Goal: Information Seeking & Learning: Learn about a topic

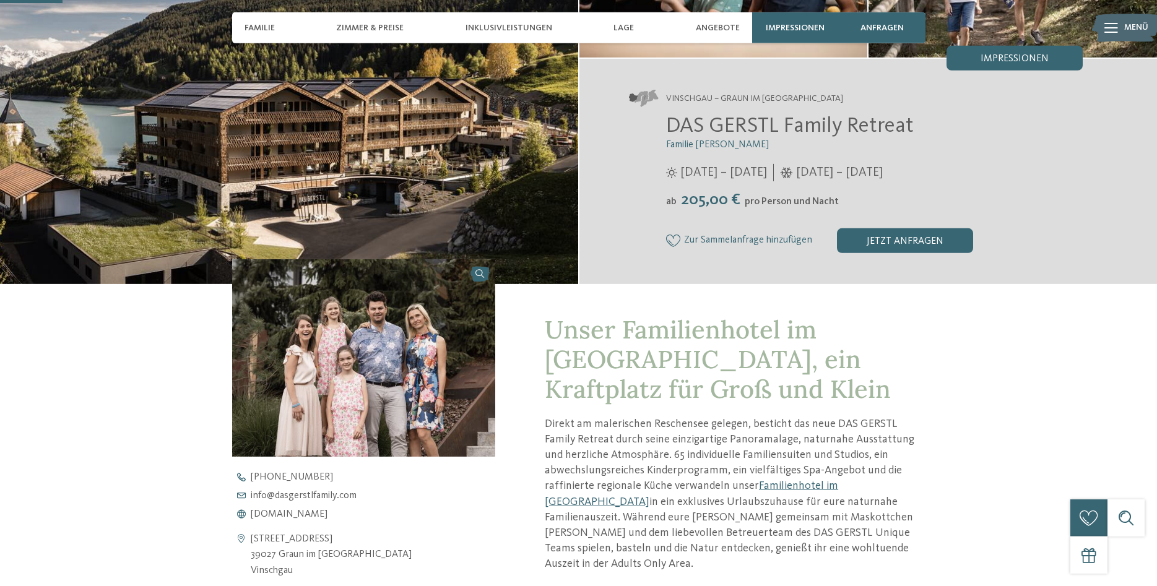
scroll to position [220, 0]
click at [360, 389] on img at bounding box center [364, 357] width 264 height 197
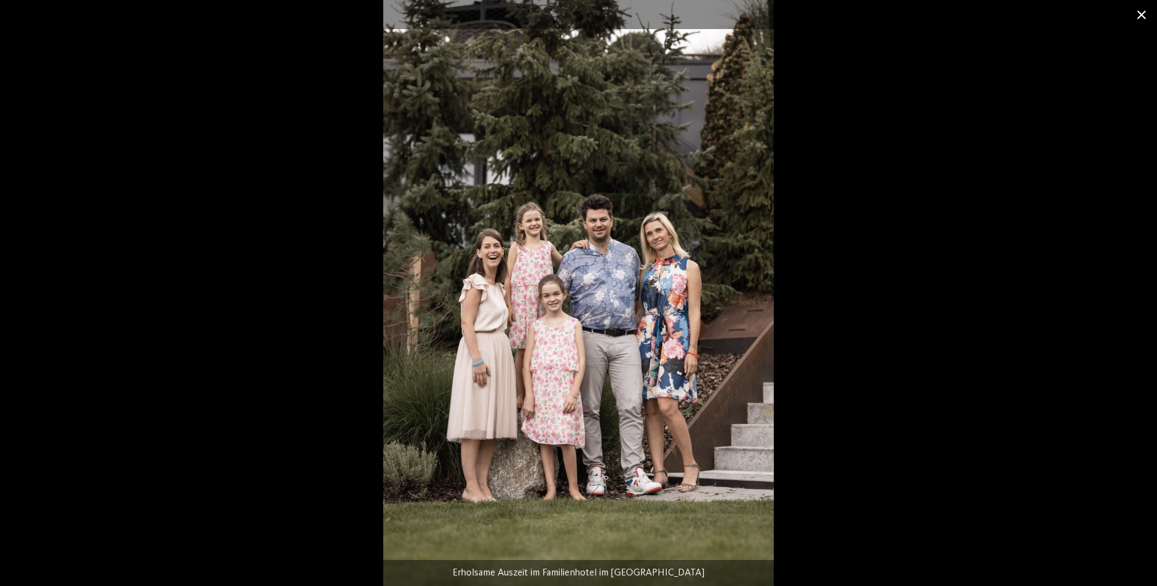
click at [1141, 19] on span at bounding box center [1141, 14] width 31 height 29
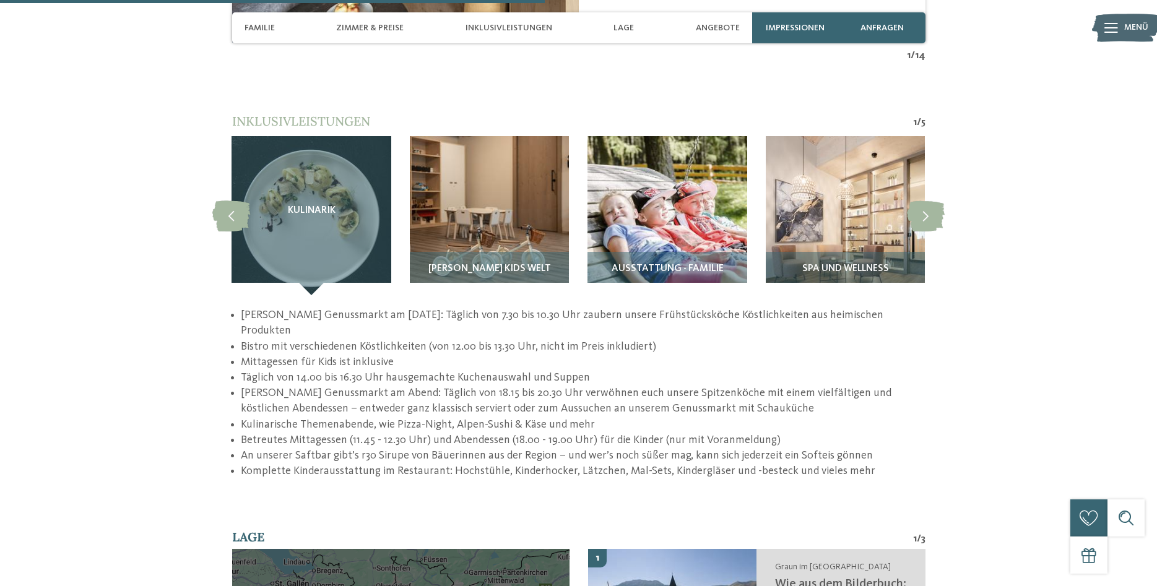
scroll to position [1732, 0]
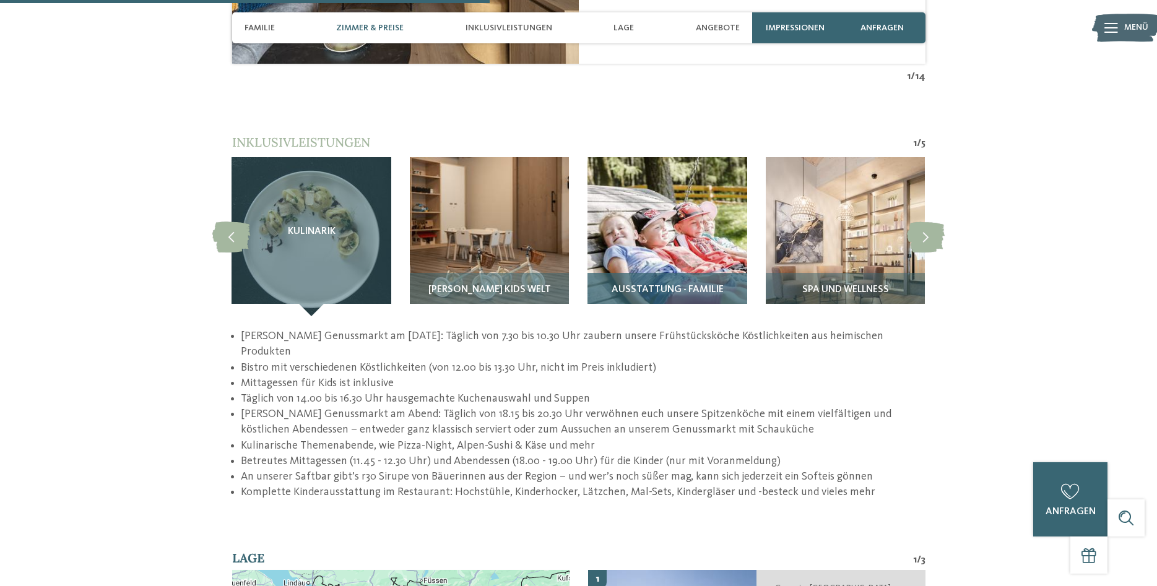
click at [692, 186] on img at bounding box center [666, 236] width 159 height 159
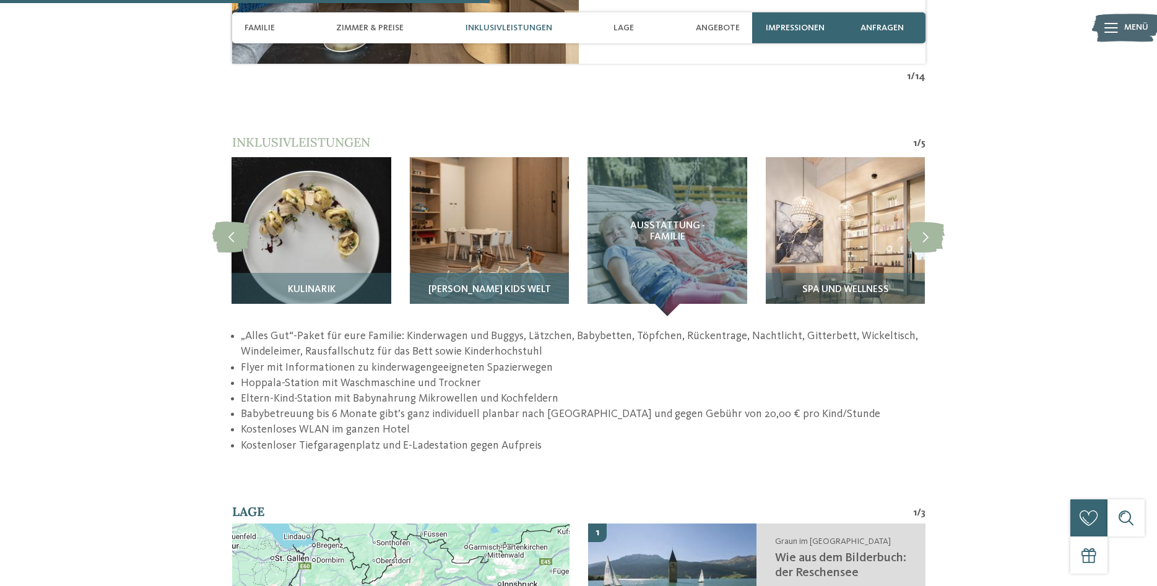
click at [504, 188] on img at bounding box center [489, 236] width 159 height 159
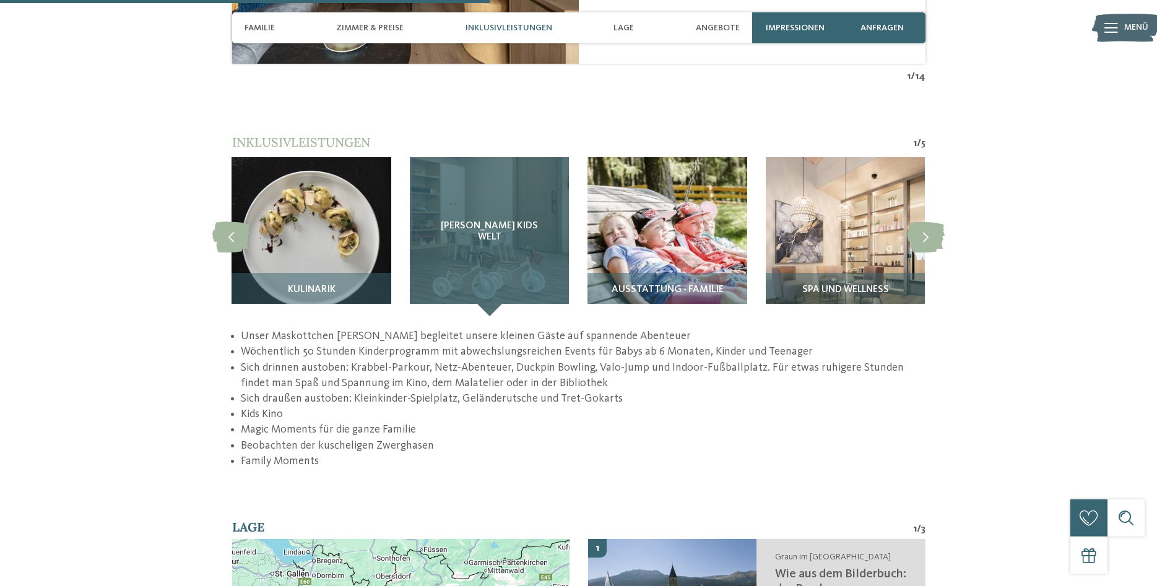
click at [497, 230] on span "[PERSON_NAME] Kids Welt" at bounding box center [489, 232] width 110 height 22
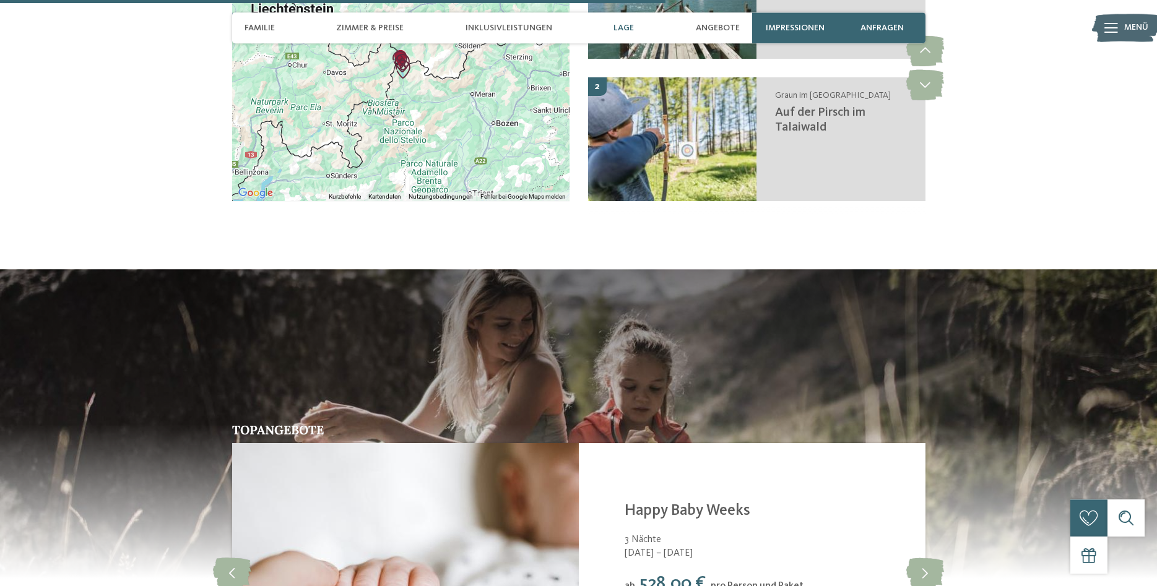
scroll to position [2342, 0]
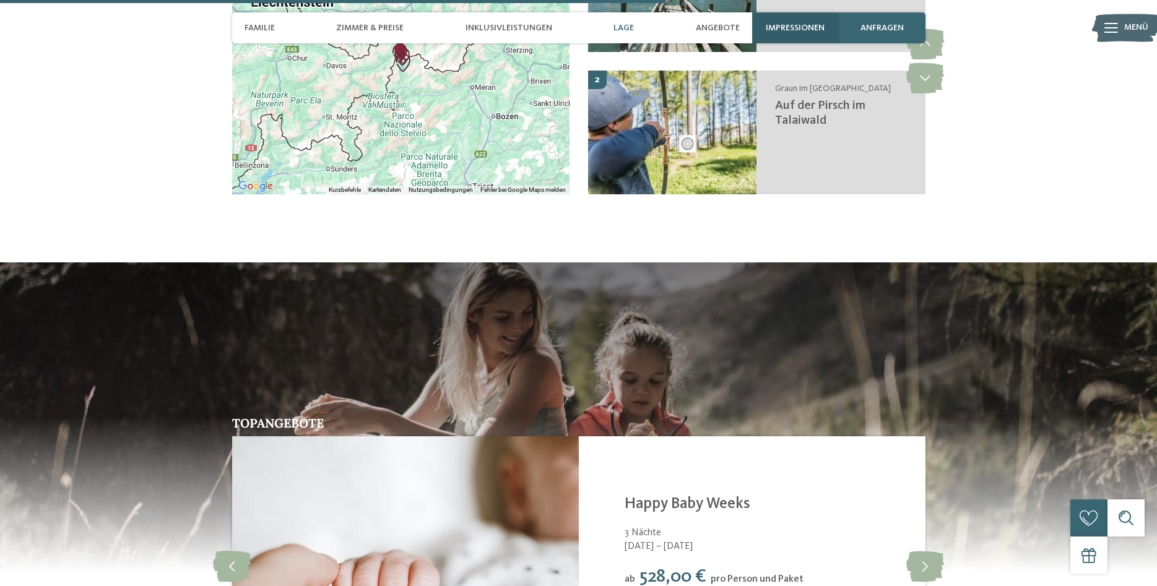
click at [793, 20] on div "Impressionen" at bounding box center [795, 27] width 87 height 31
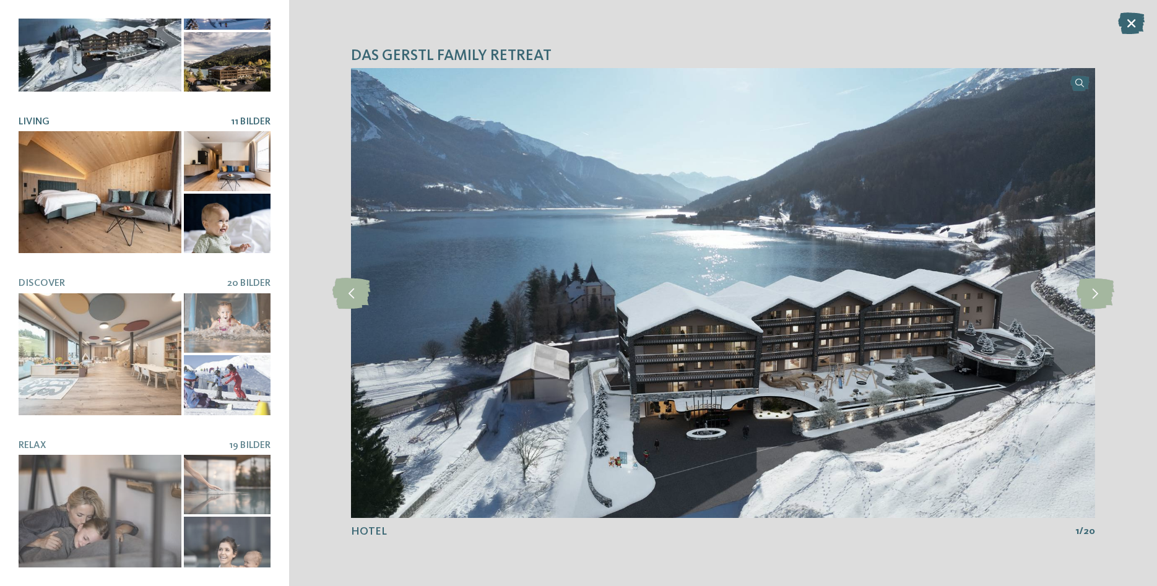
scroll to position [69, 0]
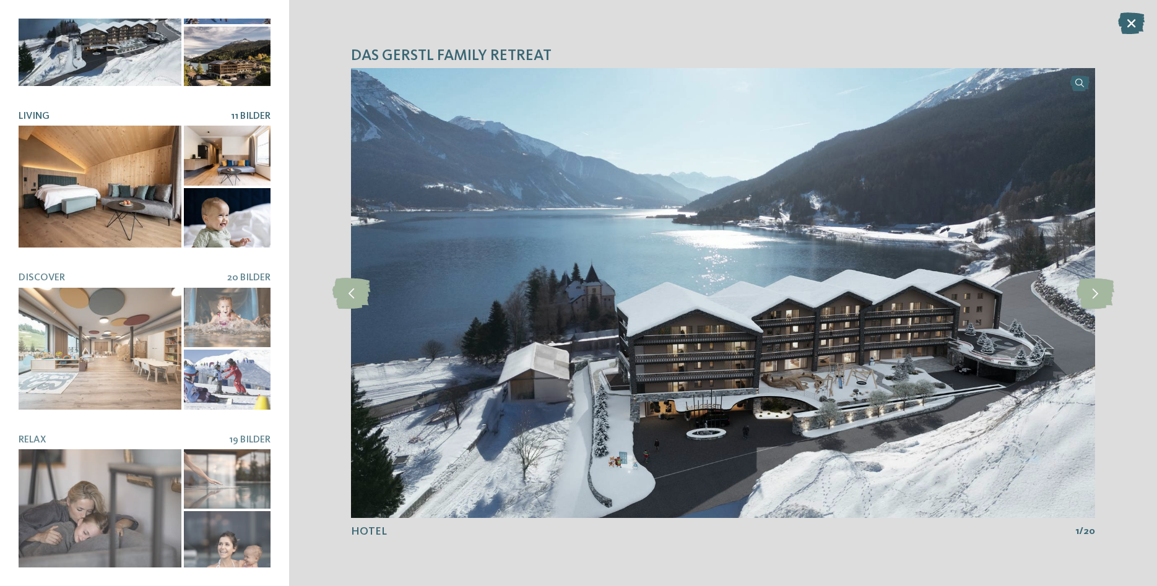
click at [162, 306] on div at bounding box center [100, 349] width 163 height 122
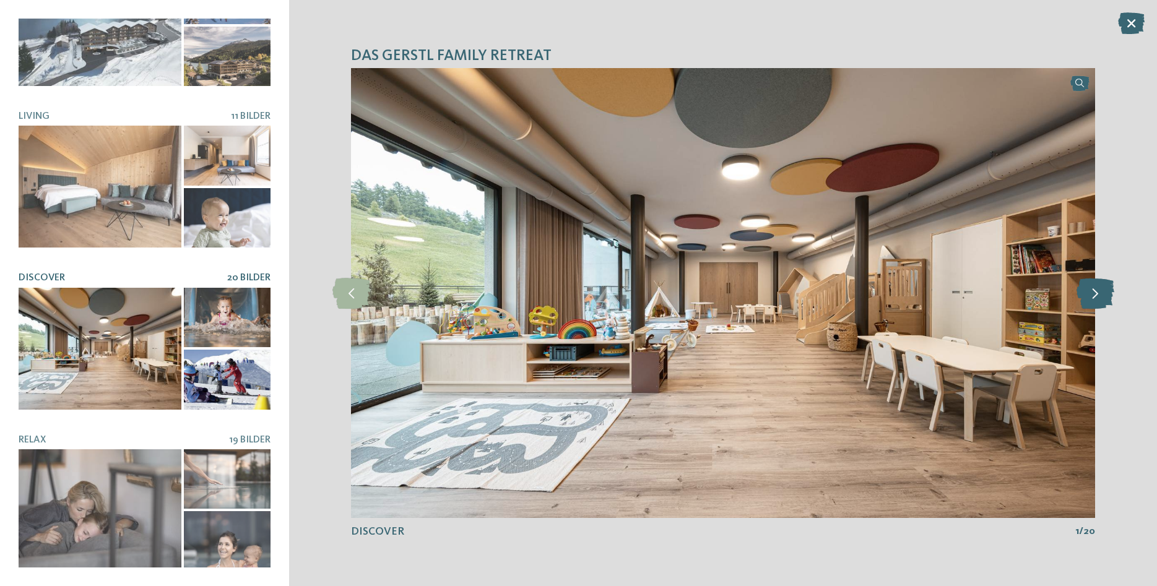
click at [1102, 296] on icon at bounding box center [1095, 293] width 38 height 31
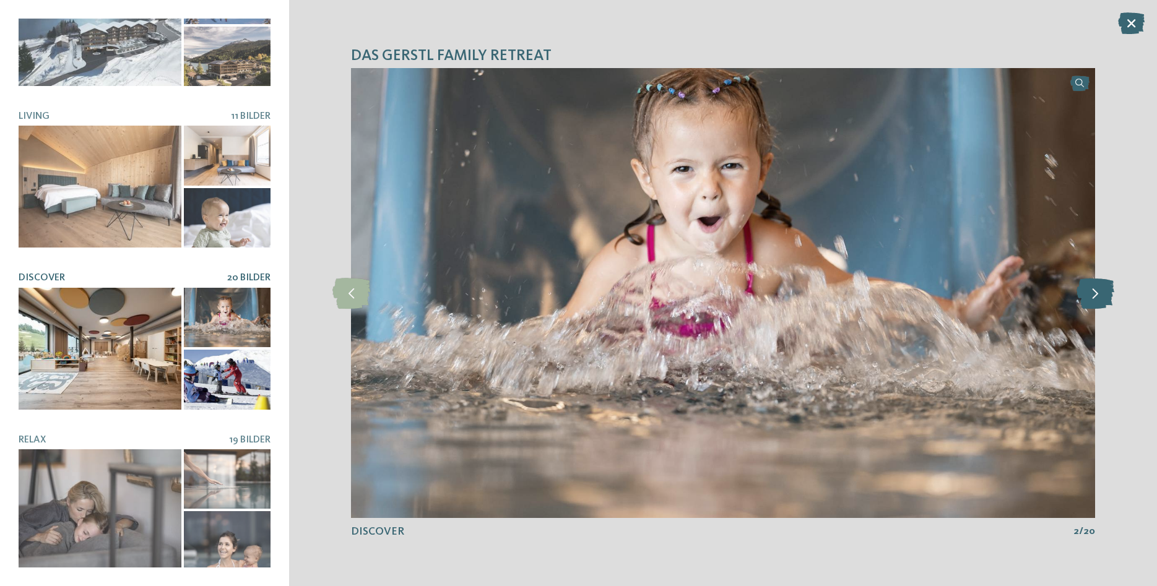
click at [1102, 296] on icon at bounding box center [1095, 293] width 38 height 31
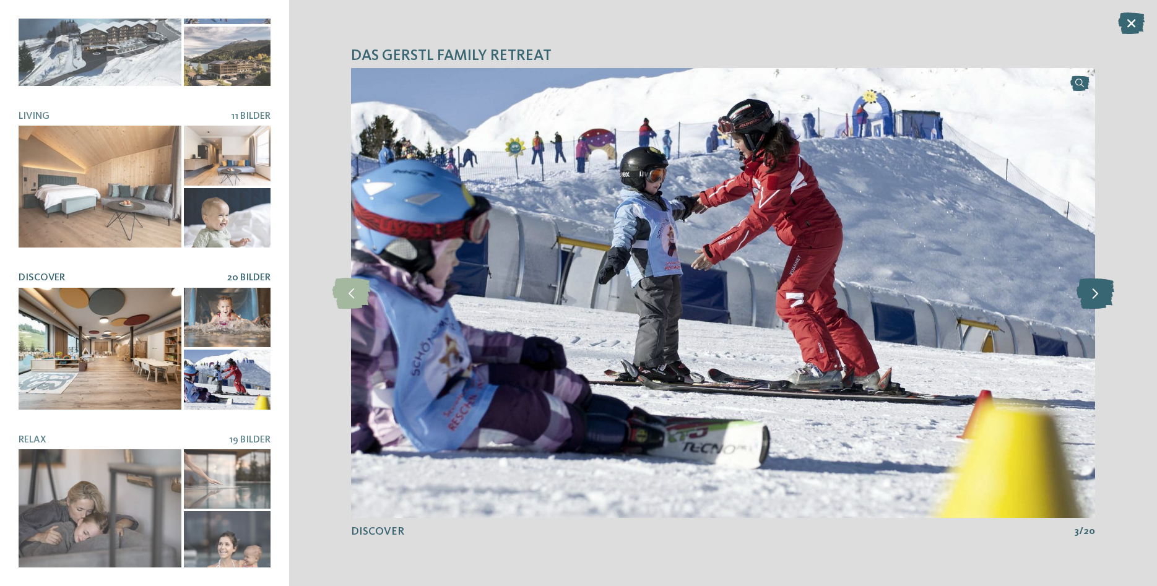
click at [1102, 296] on icon at bounding box center [1095, 293] width 38 height 31
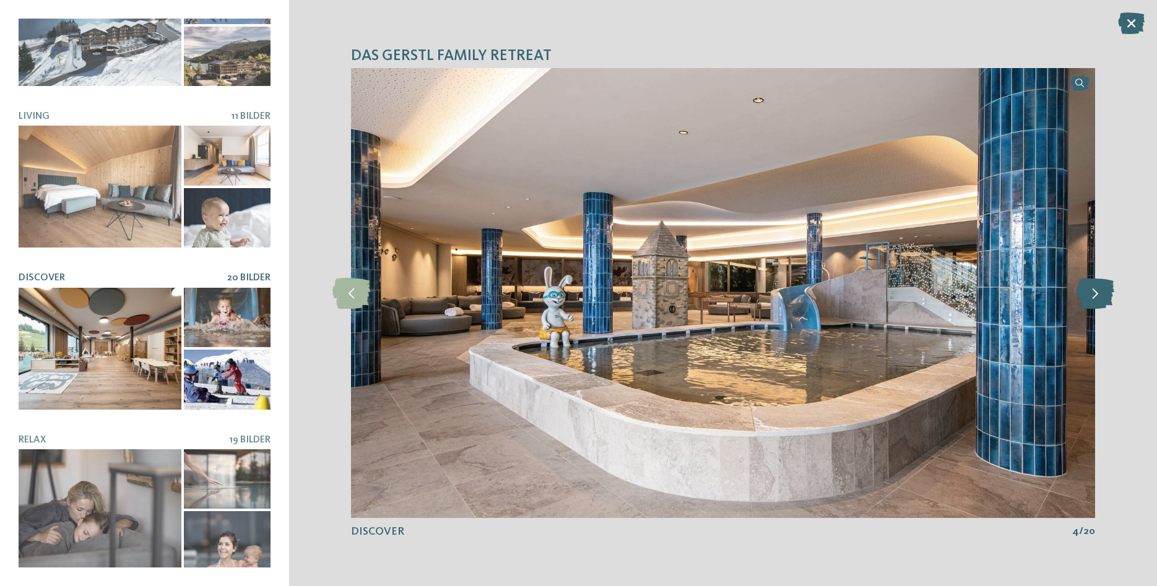
click at [1102, 296] on icon at bounding box center [1095, 293] width 38 height 31
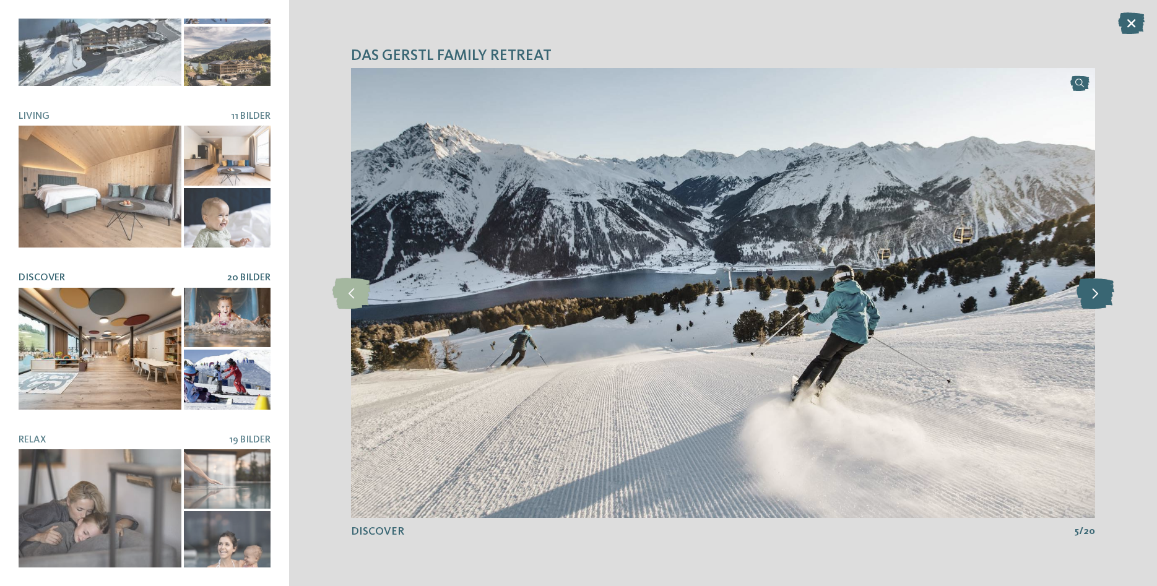
click at [1102, 296] on icon at bounding box center [1095, 293] width 38 height 31
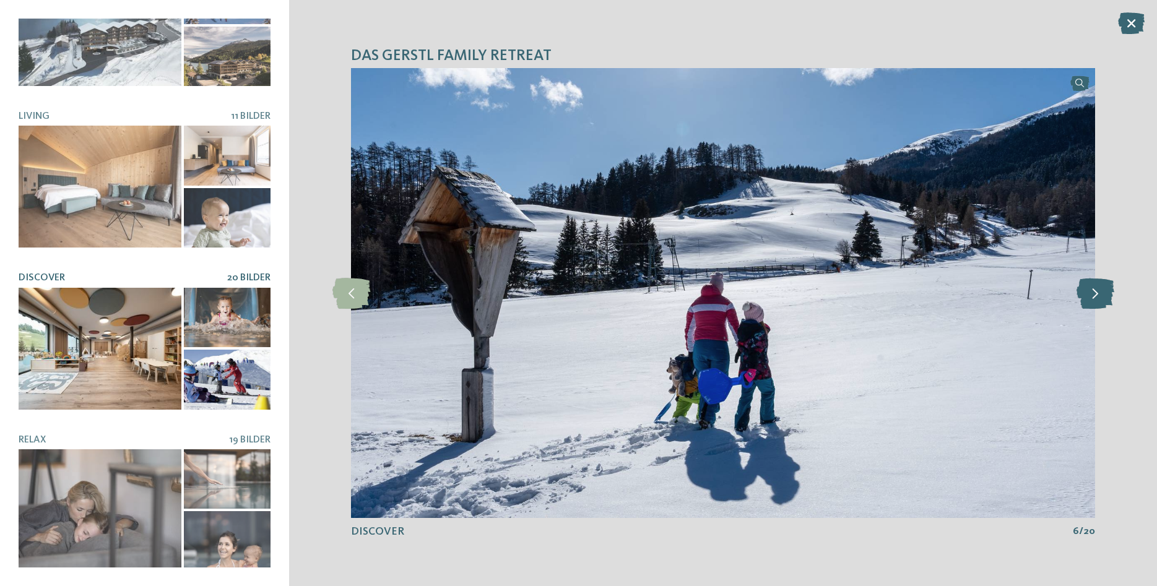
click at [1102, 296] on icon at bounding box center [1095, 293] width 38 height 31
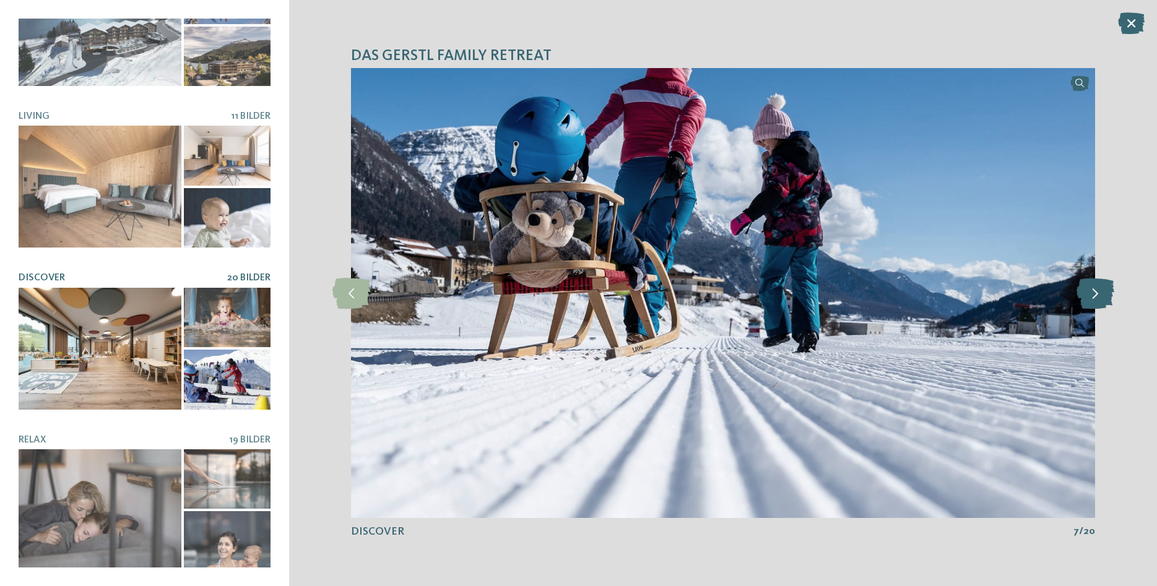
click at [1102, 296] on icon at bounding box center [1095, 293] width 38 height 31
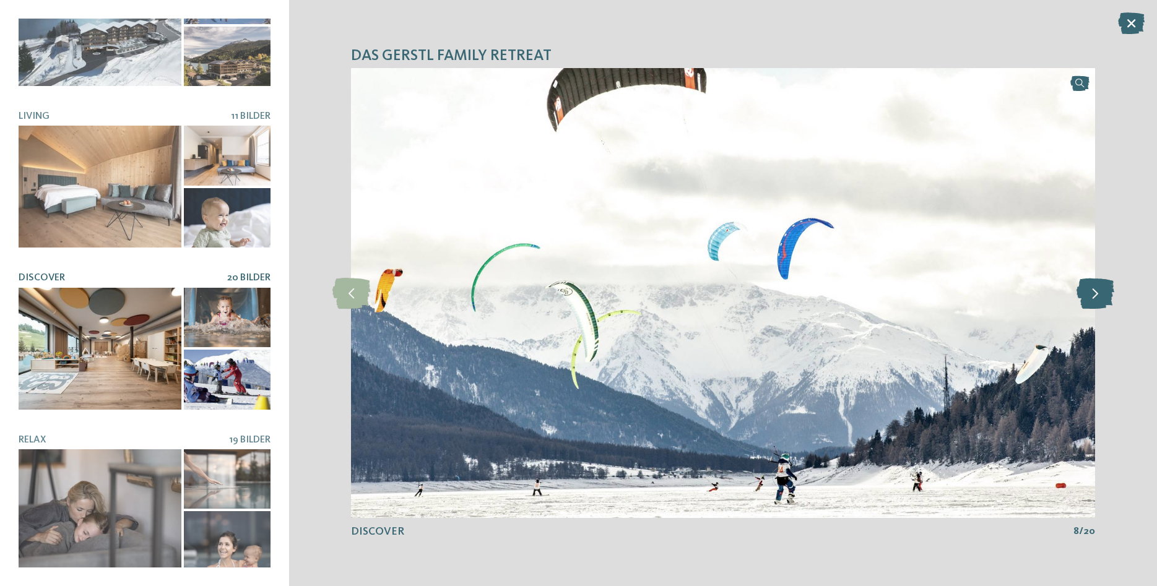
click at [1102, 296] on icon at bounding box center [1095, 293] width 38 height 31
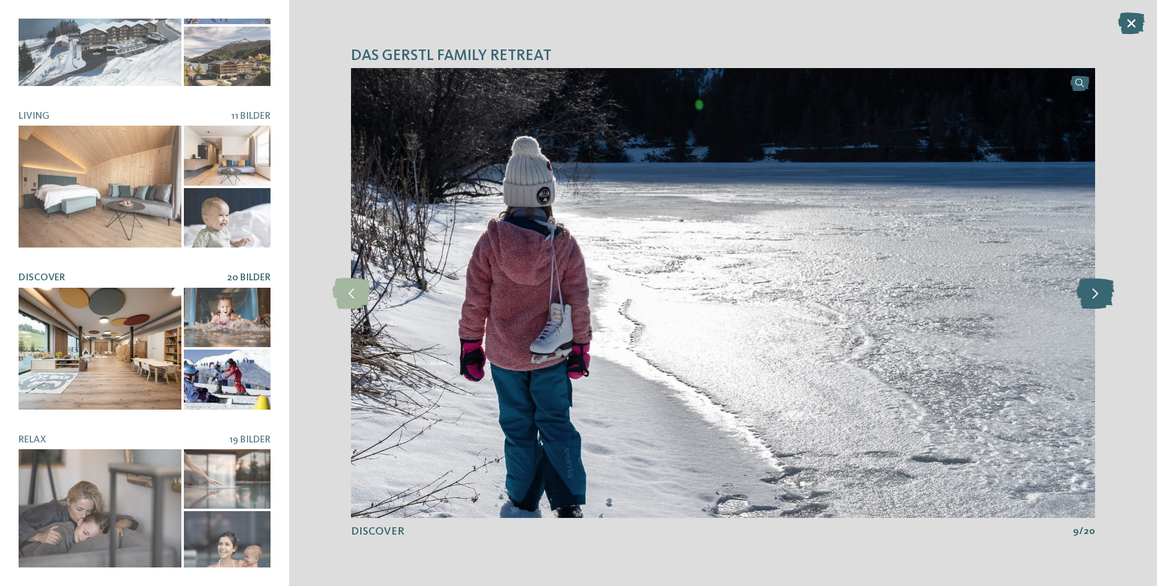
click at [1102, 296] on icon at bounding box center [1095, 293] width 38 height 31
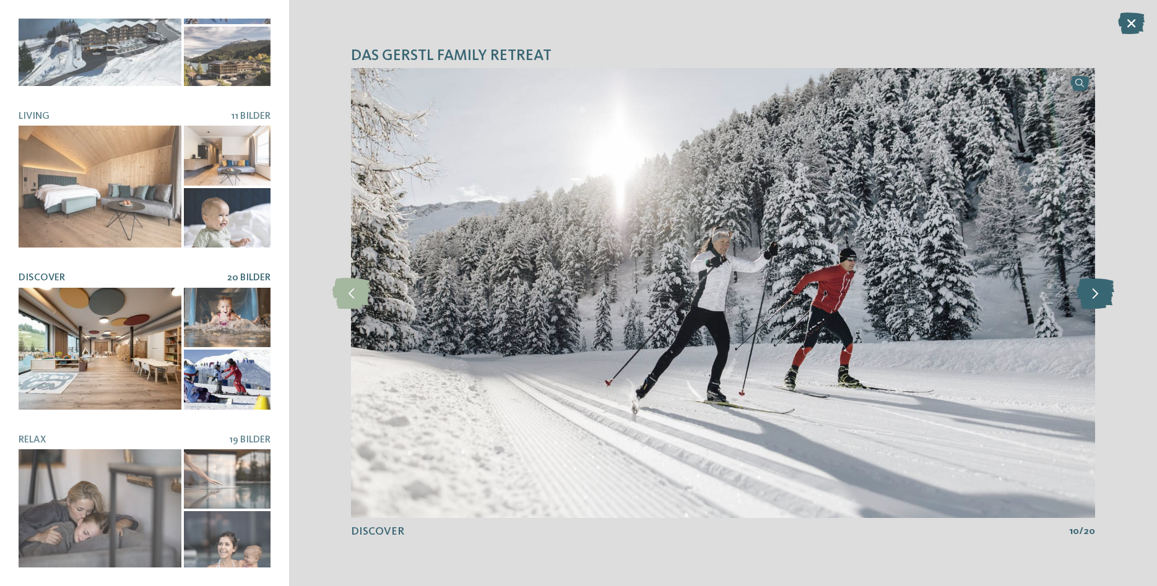
click at [1102, 296] on icon at bounding box center [1095, 293] width 38 height 31
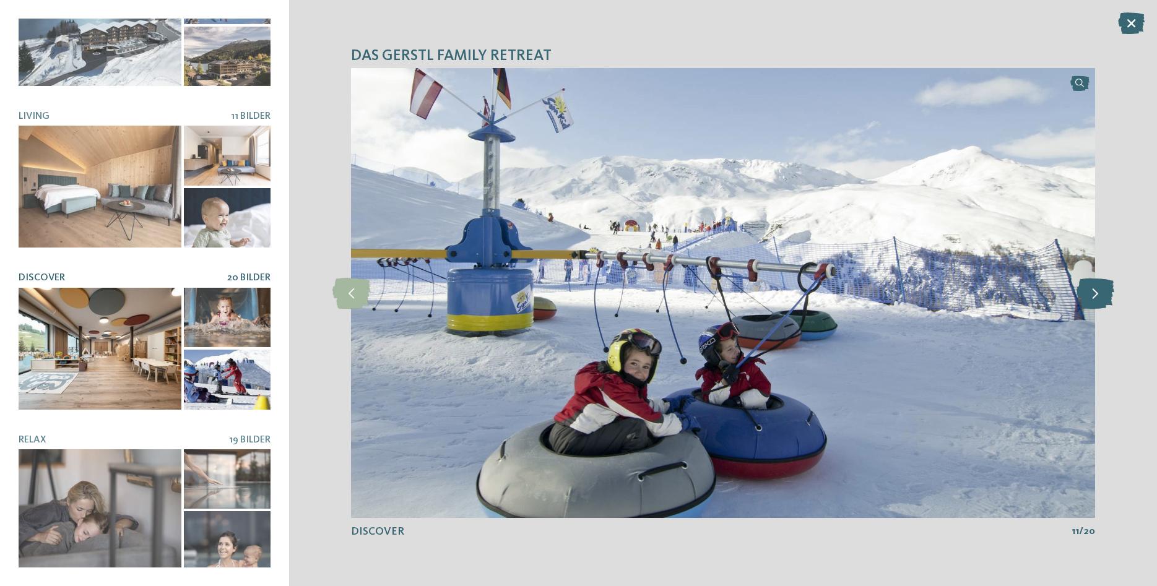
click at [1102, 296] on icon at bounding box center [1095, 293] width 38 height 31
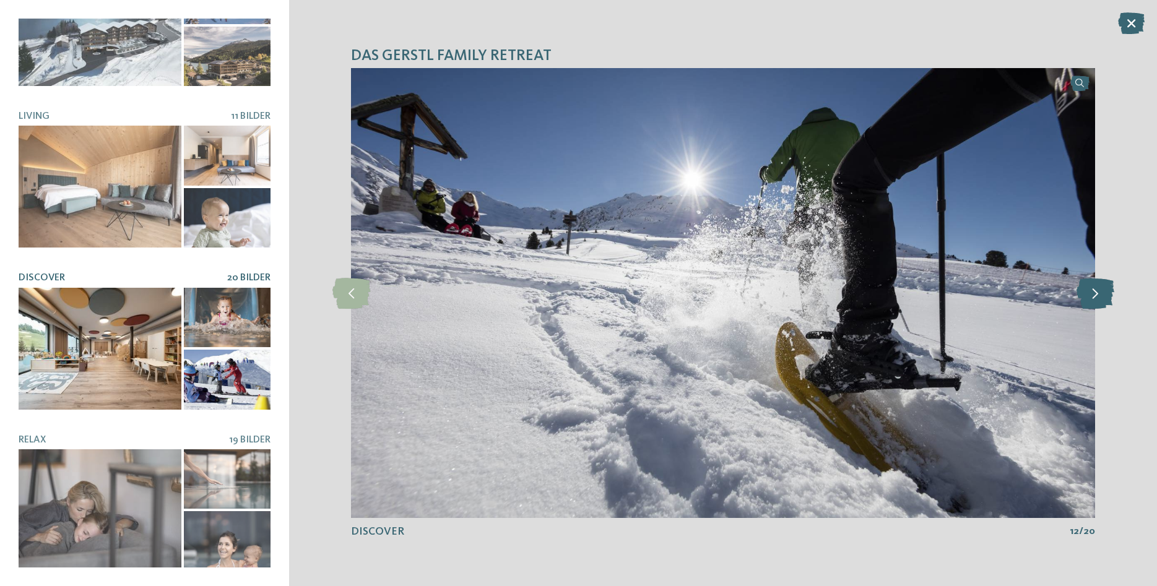
click at [1102, 296] on icon at bounding box center [1095, 293] width 38 height 31
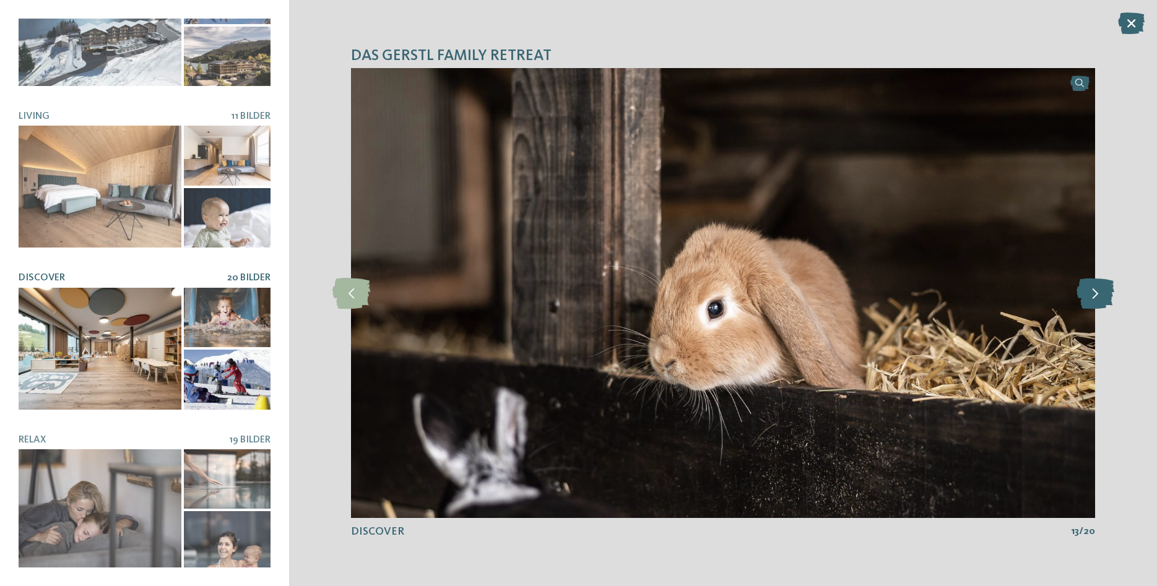
click at [1102, 296] on icon at bounding box center [1095, 293] width 38 height 31
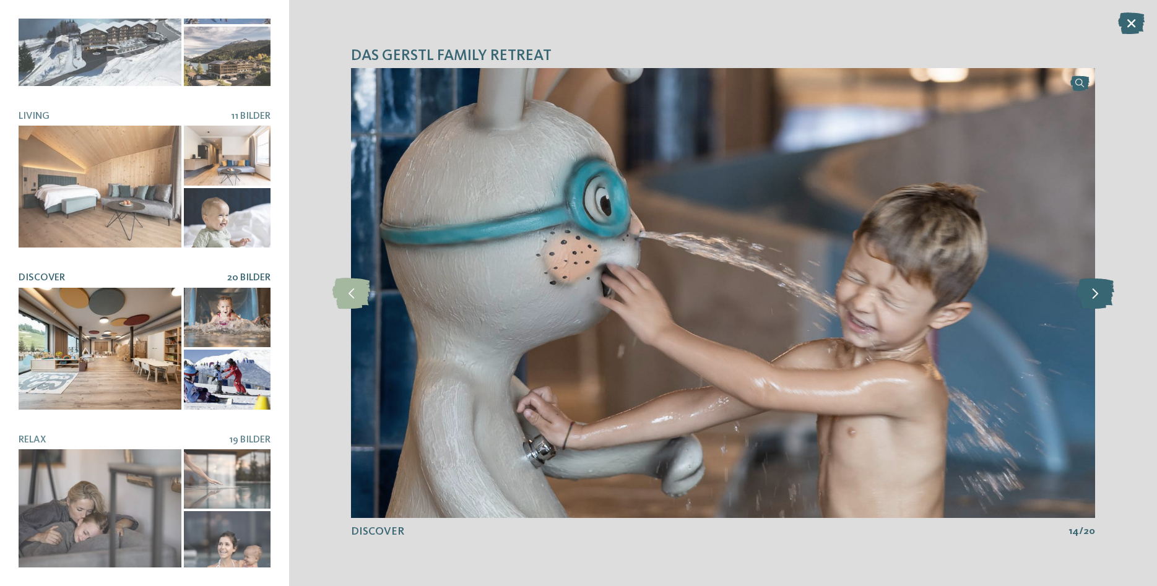
click at [1102, 296] on icon at bounding box center [1095, 293] width 38 height 31
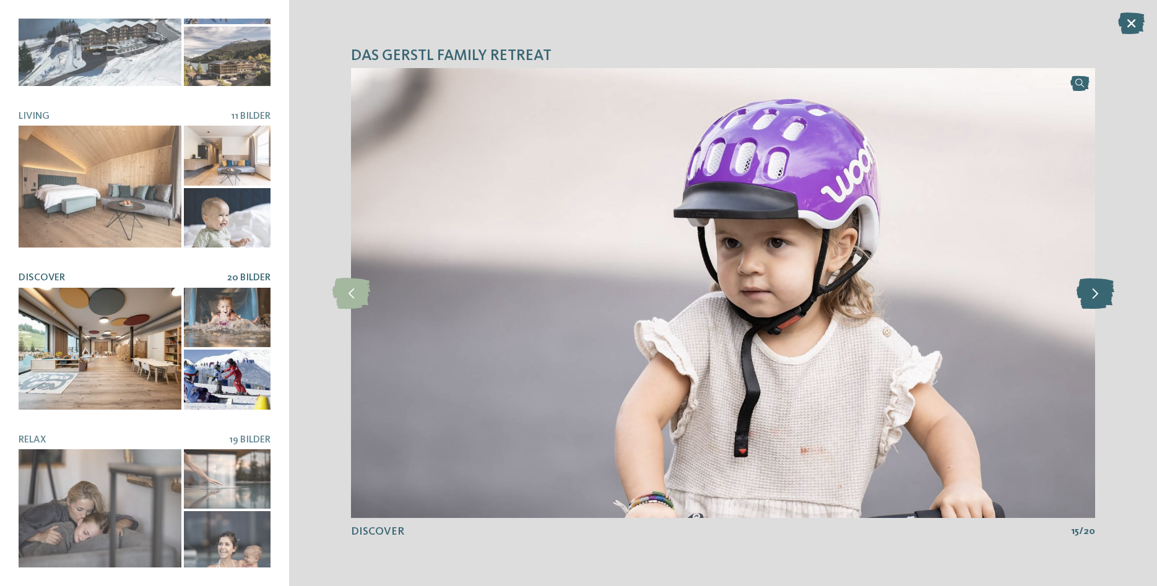
click at [1102, 296] on icon at bounding box center [1095, 293] width 38 height 31
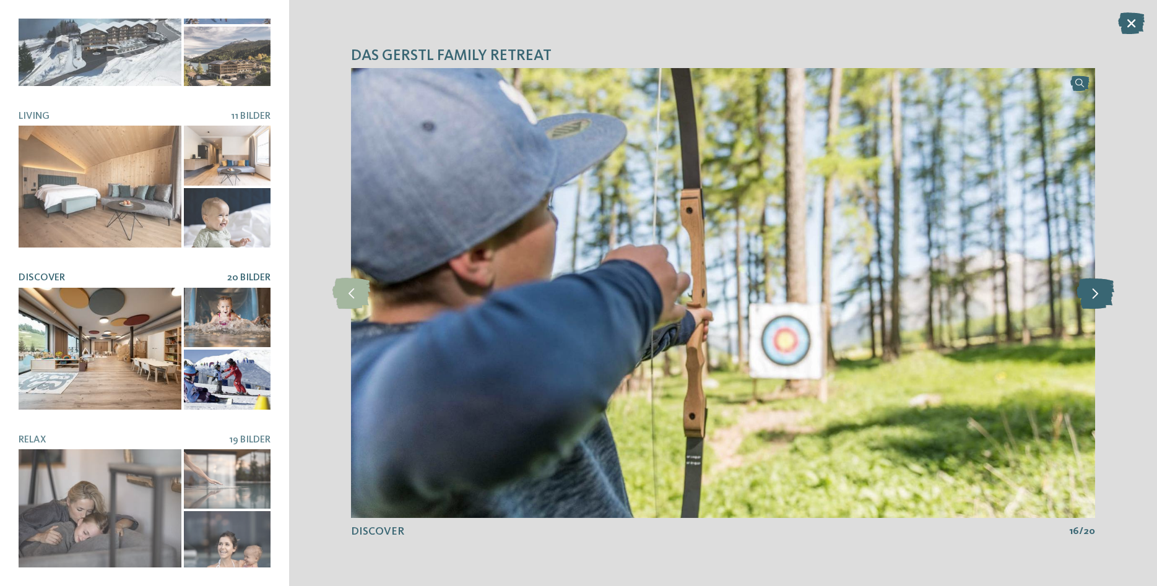
click at [1102, 296] on icon at bounding box center [1095, 293] width 38 height 31
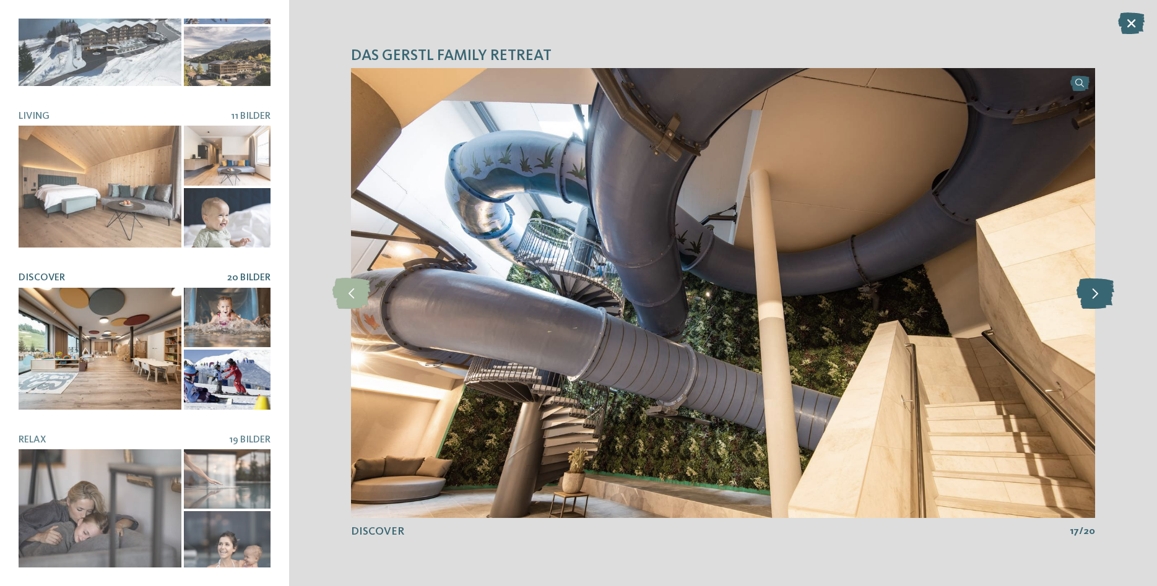
click at [1102, 296] on icon at bounding box center [1095, 293] width 38 height 31
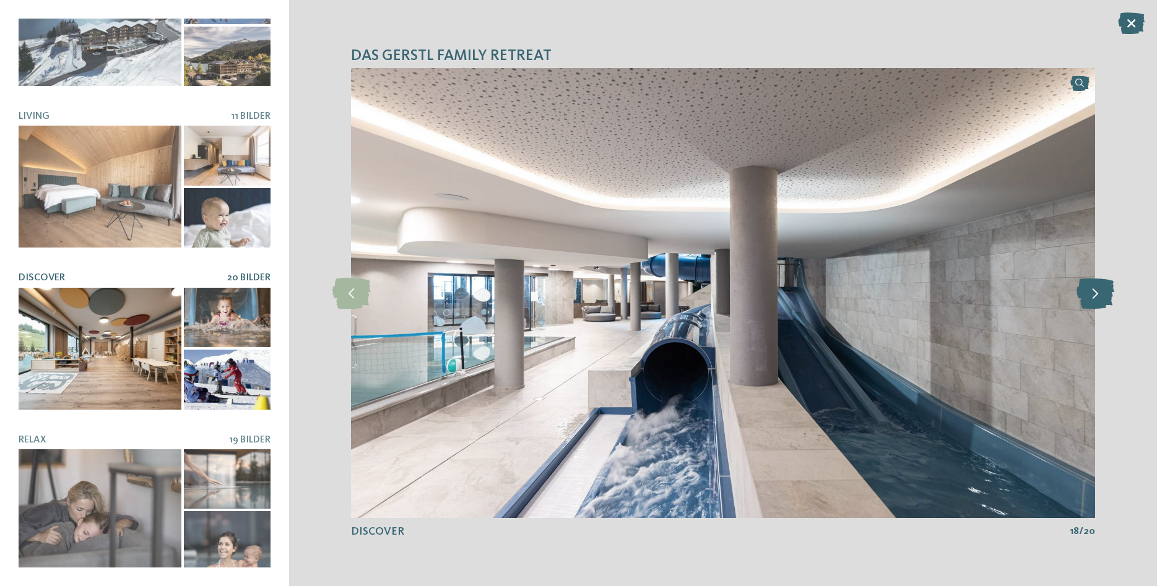
click at [1102, 296] on icon at bounding box center [1095, 293] width 38 height 31
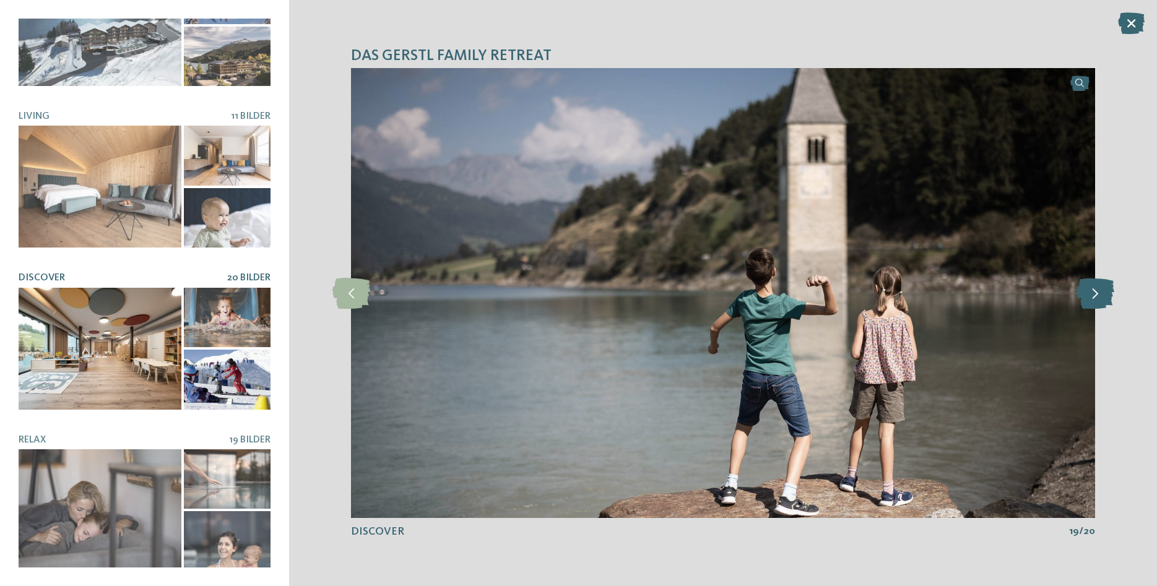
click at [1102, 296] on icon at bounding box center [1095, 293] width 38 height 31
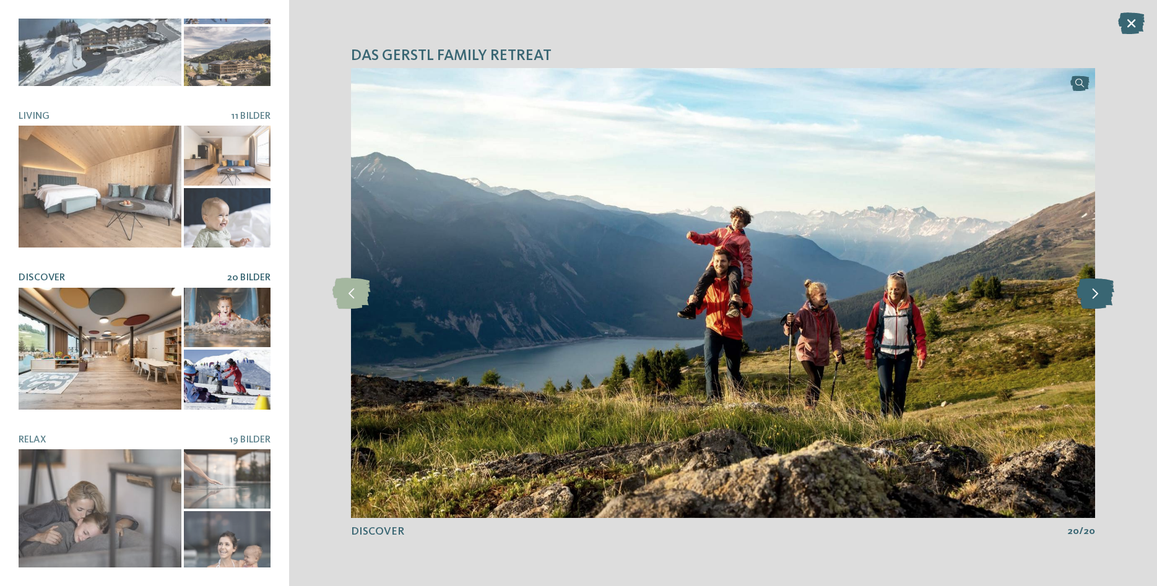
click at [1102, 296] on icon at bounding box center [1095, 293] width 38 height 31
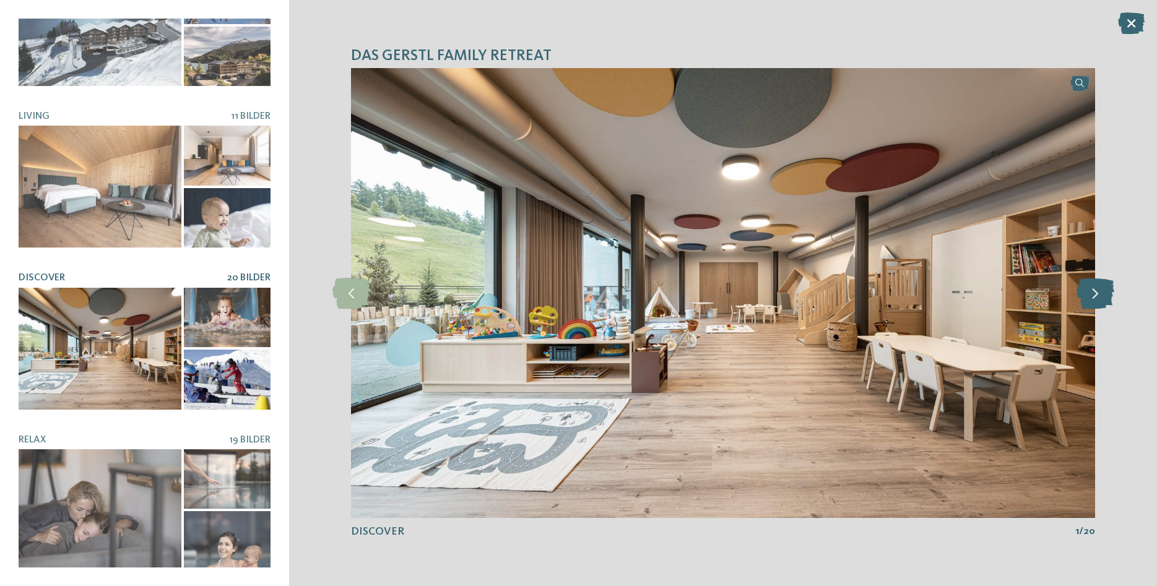
click at [1102, 296] on icon at bounding box center [1095, 293] width 38 height 31
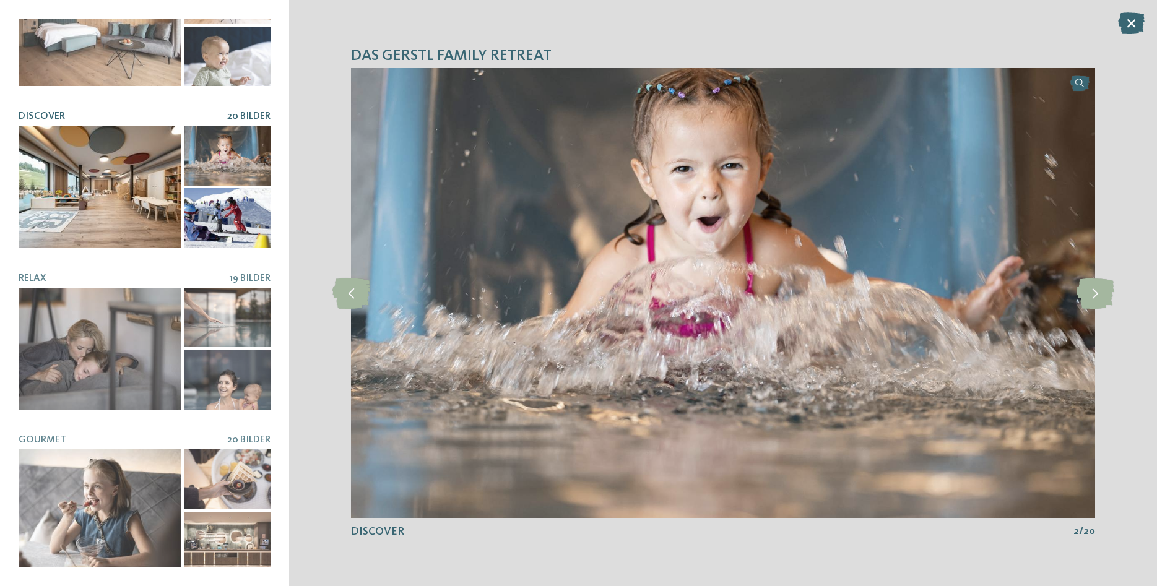
scroll to position [235, 0]
